Goal: Find specific page/section: Find specific page/section

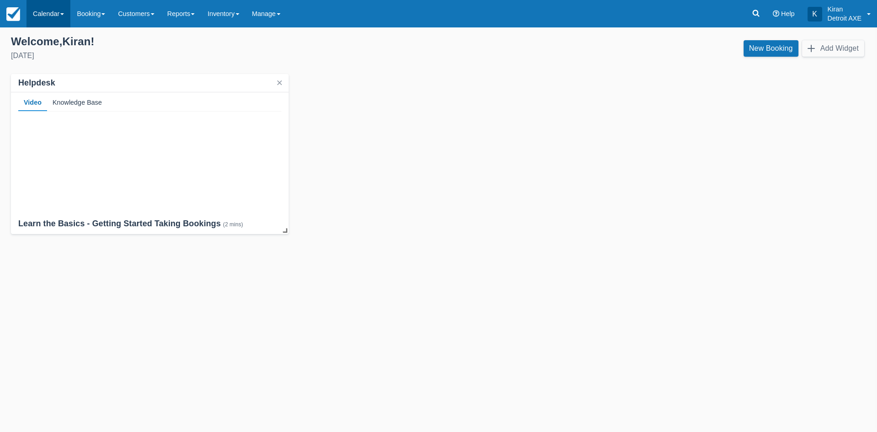
click at [68, 14] on link "Calendar" at bounding box center [48, 13] width 44 height 27
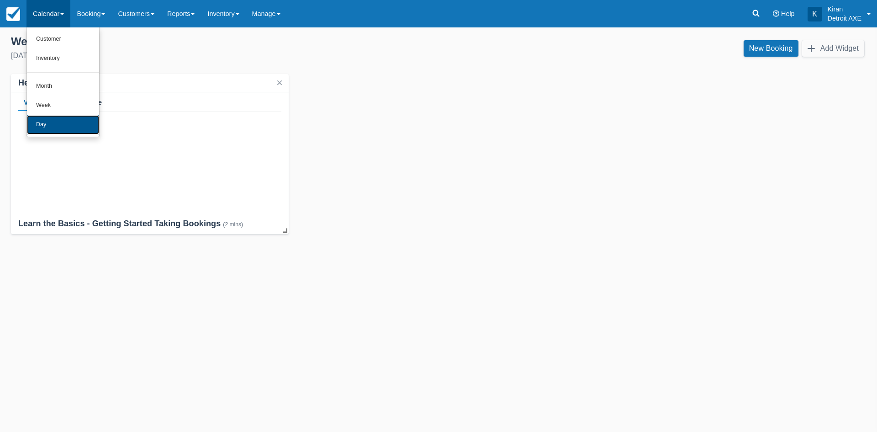
click at [65, 126] on link "Day" at bounding box center [63, 124] width 72 height 19
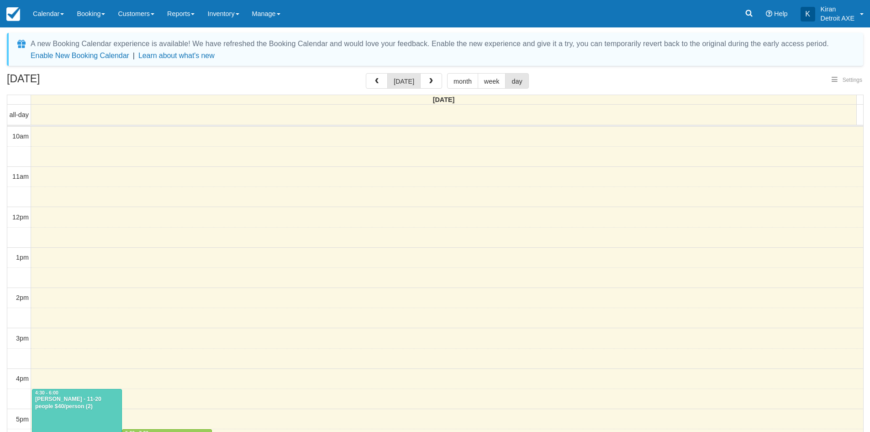
select select
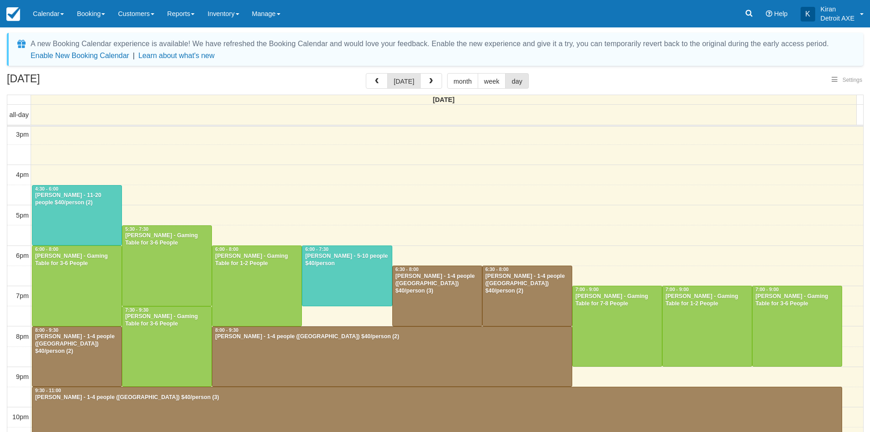
select select
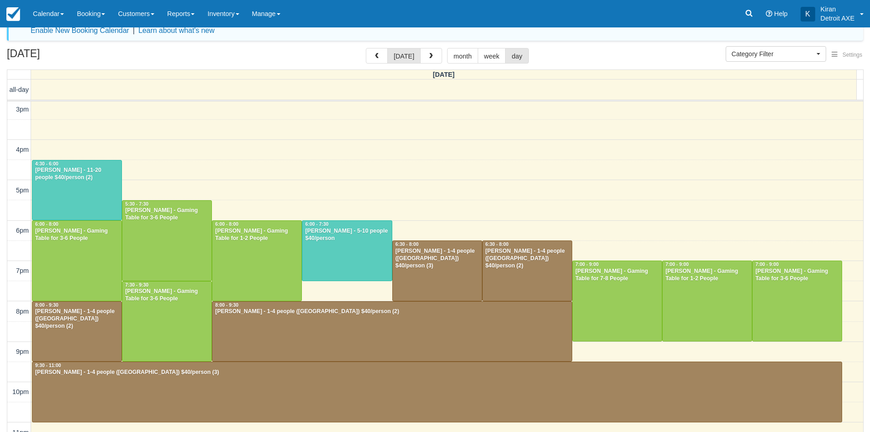
scroll to position [38, 0]
